Goal: Transaction & Acquisition: Purchase product/service

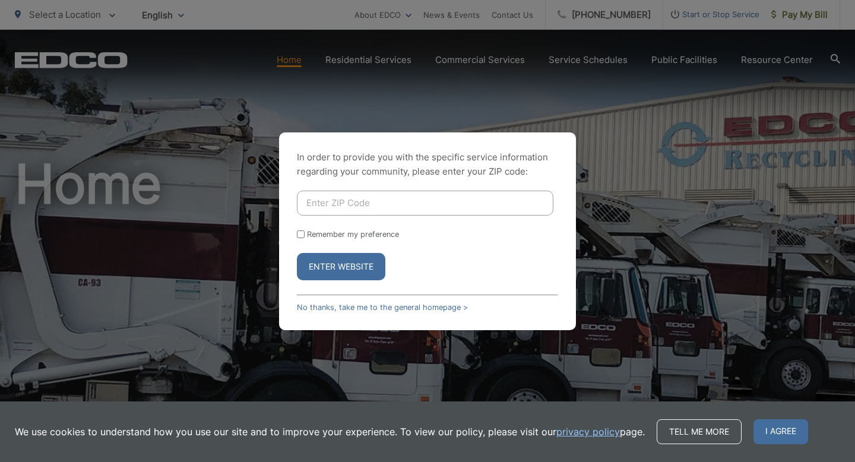
click at [349, 197] on input "Enter ZIP Code" at bounding box center [425, 203] width 257 height 25
type input "92078"
click at [297, 253] on button "Enter Website" at bounding box center [341, 266] width 88 height 27
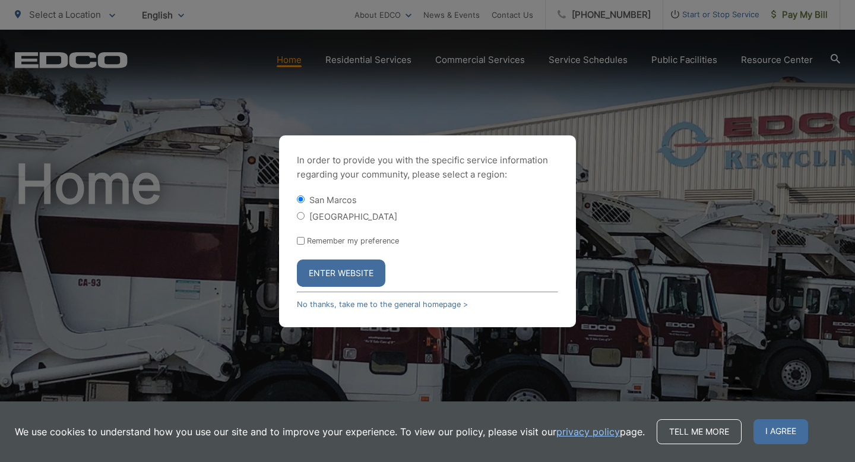
click at [337, 268] on button "Enter Website" at bounding box center [341, 273] width 88 height 27
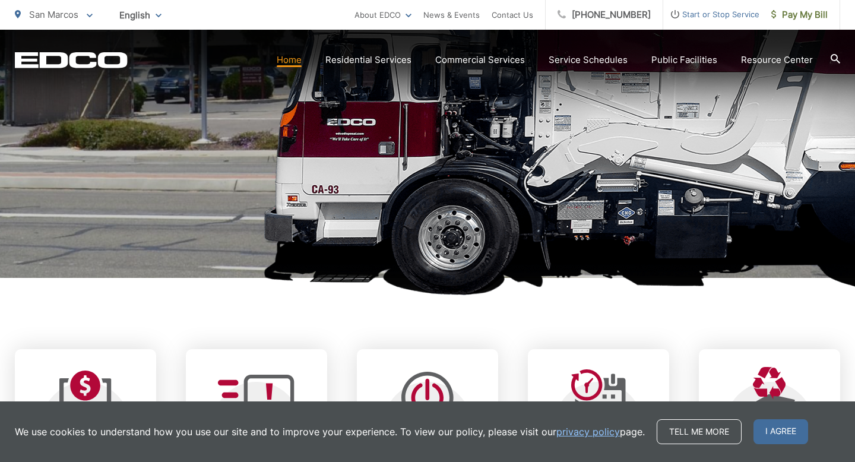
scroll to position [274, 0]
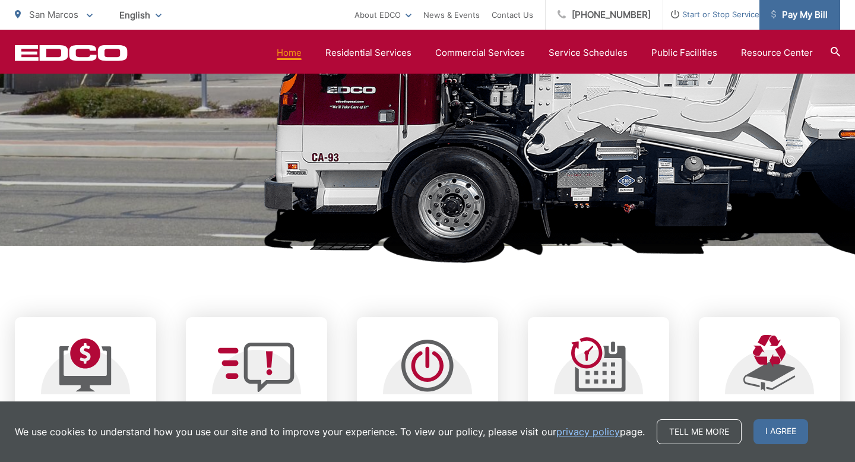
click at [804, 21] on span "Pay My Bill" at bounding box center [800, 15] width 56 height 14
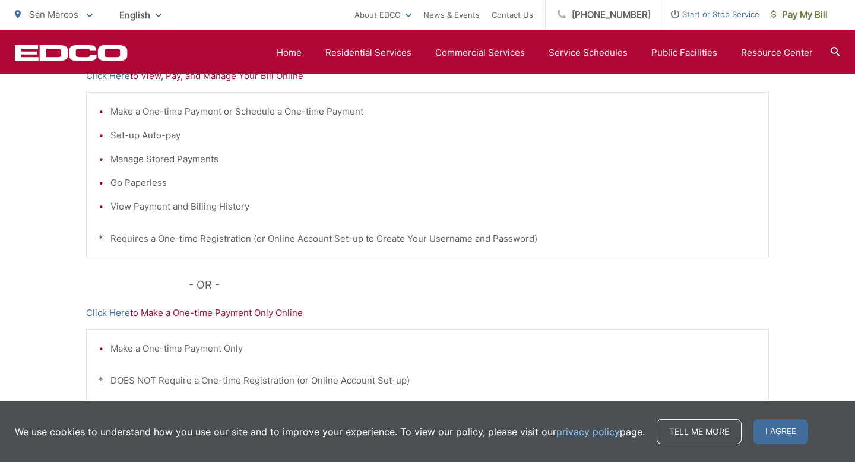
scroll to position [259, 0]
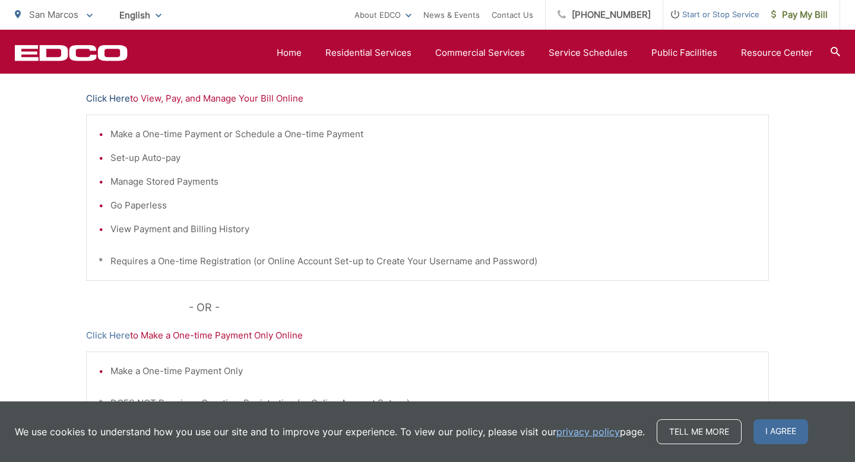
click at [121, 96] on link "Click Here" at bounding box center [108, 98] width 44 height 14
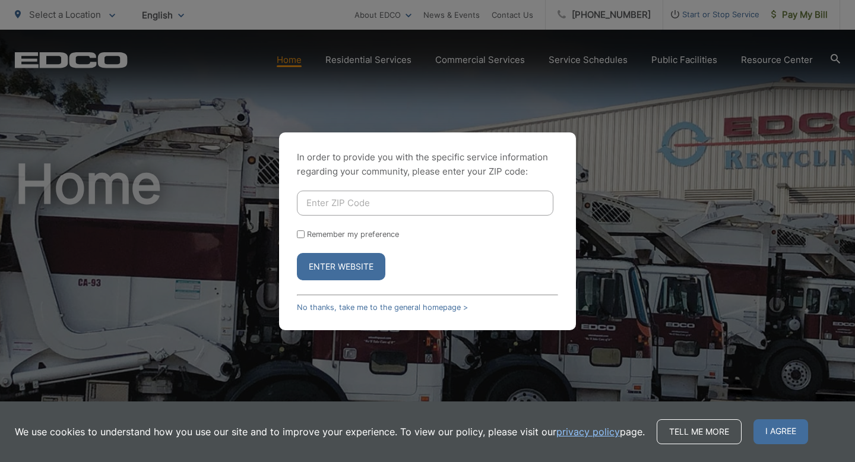
click at [429, 208] on input "Enter ZIP Code" at bounding box center [425, 203] width 257 height 25
type input "92078"
click at [297, 253] on button "Enter Website" at bounding box center [341, 266] width 88 height 27
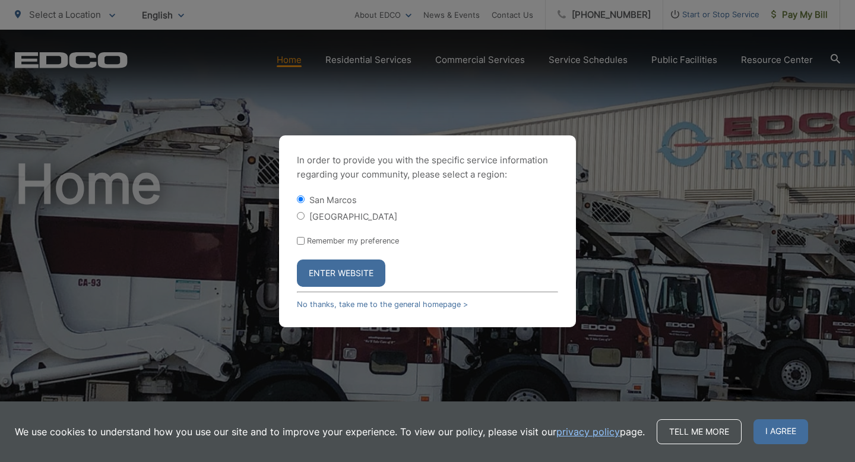
click at [364, 271] on button "Enter Website" at bounding box center [341, 273] width 88 height 27
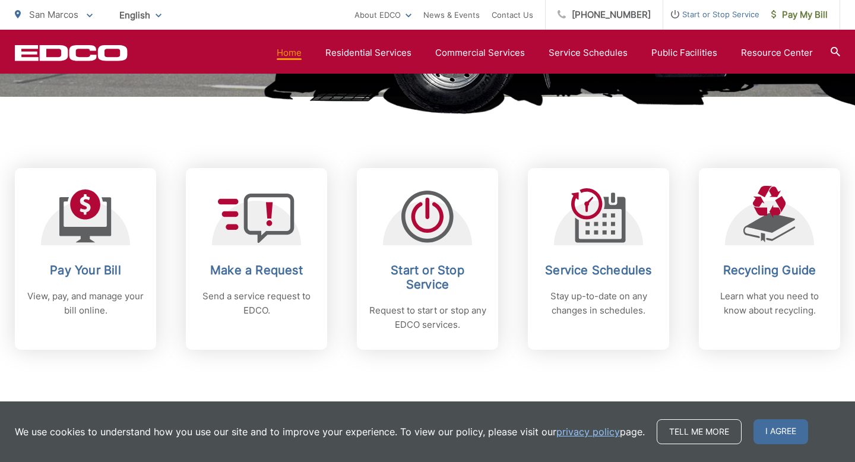
scroll to position [438, 0]
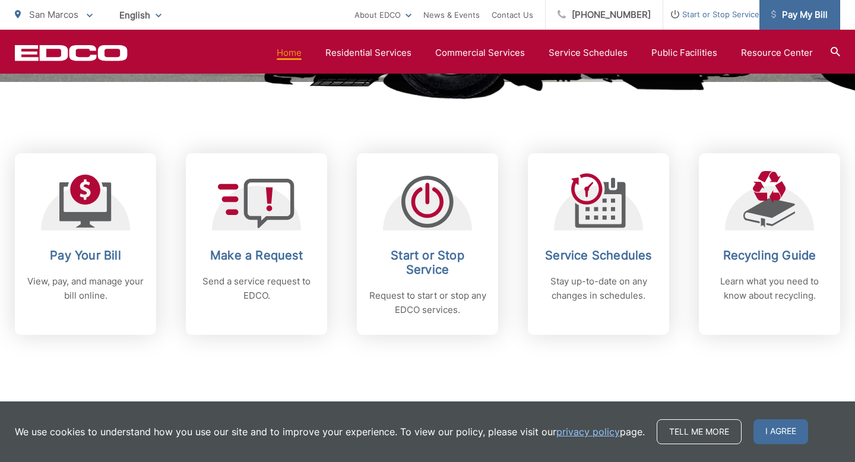
click at [802, 17] on span "Pay My Bill" at bounding box center [800, 15] width 56 height 14
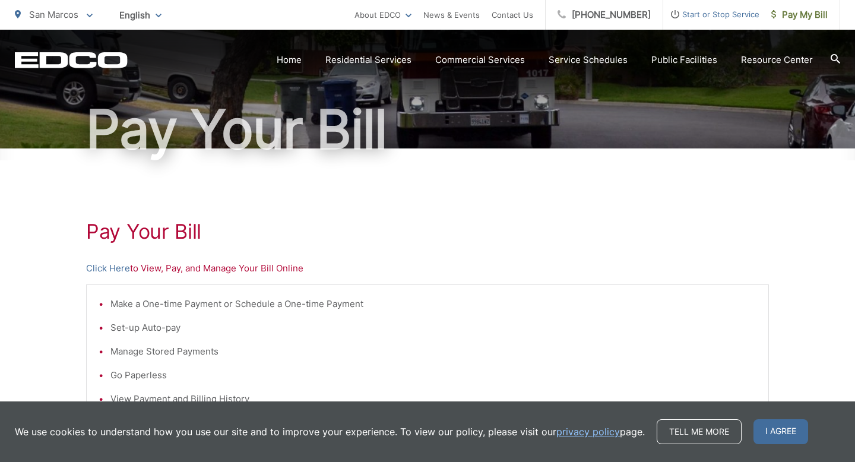
scroll to position [97, 0]
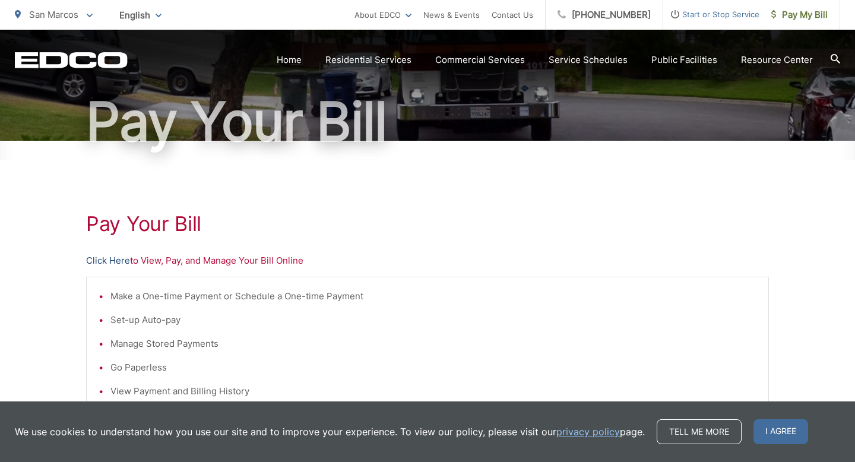
click at [127, 267] on link "Click Here" at bounding box center [108, 261] width 44 height 14
